Goal: Task Accomplishment & Management: Complete application form

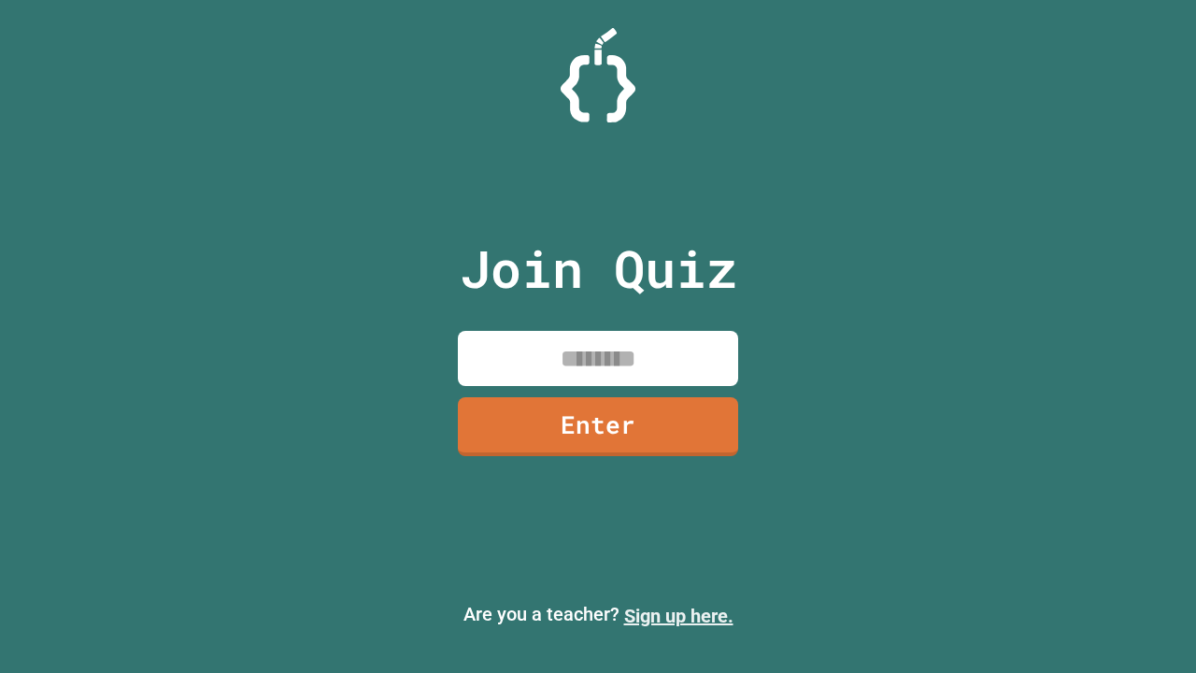
click at [678, 616] on link "Sign up here." at bounding box center [678, 616] width 109 height 22
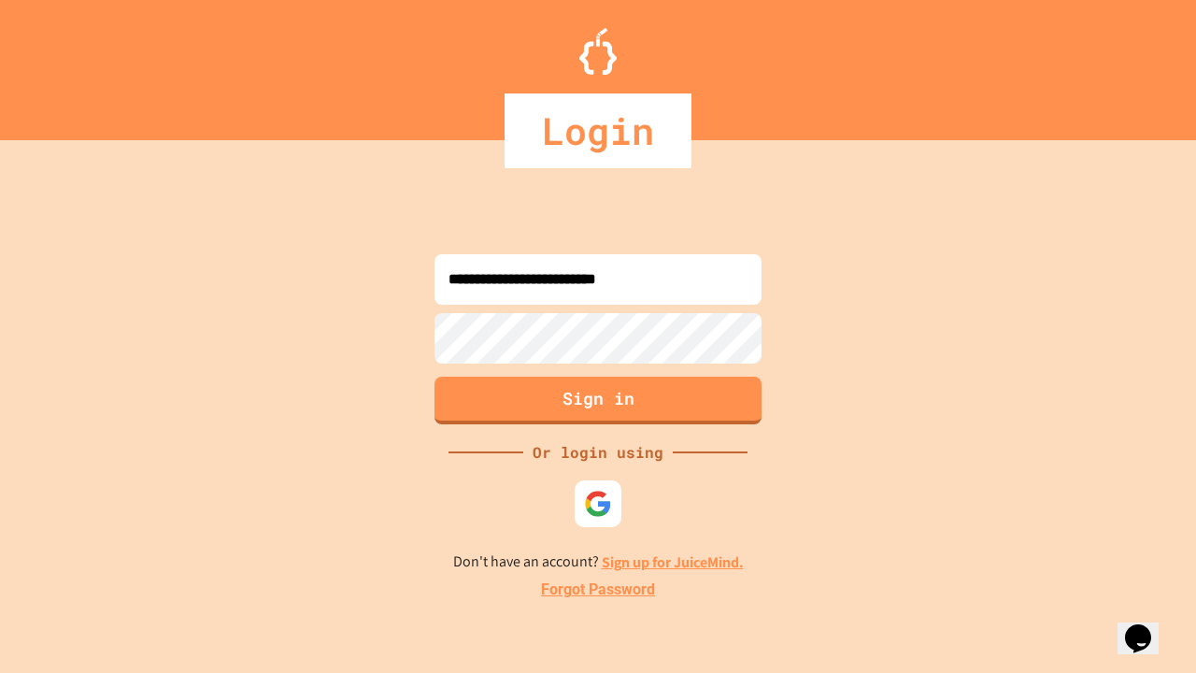
type input "**********"
